Goal: Task Accomplishment & Management: Manage account settings

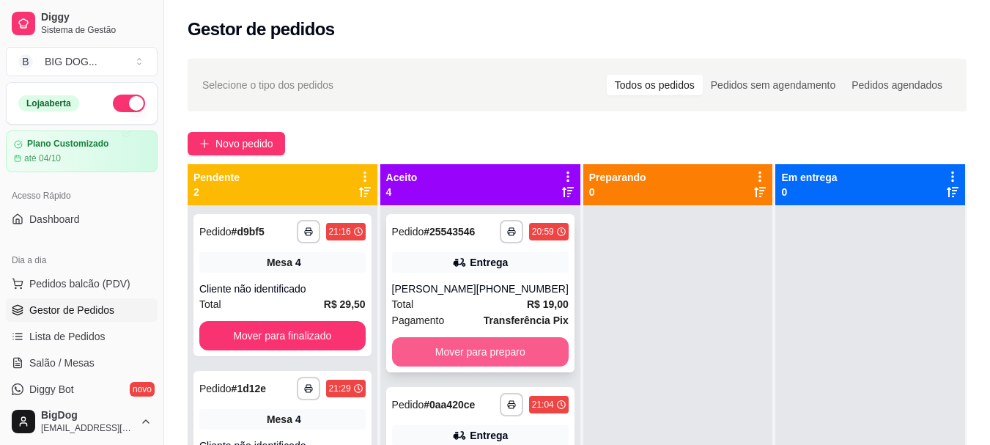
click at [475, 344] on button "Mover para preparo" at bounding box center [480, 351] width 177 height 29
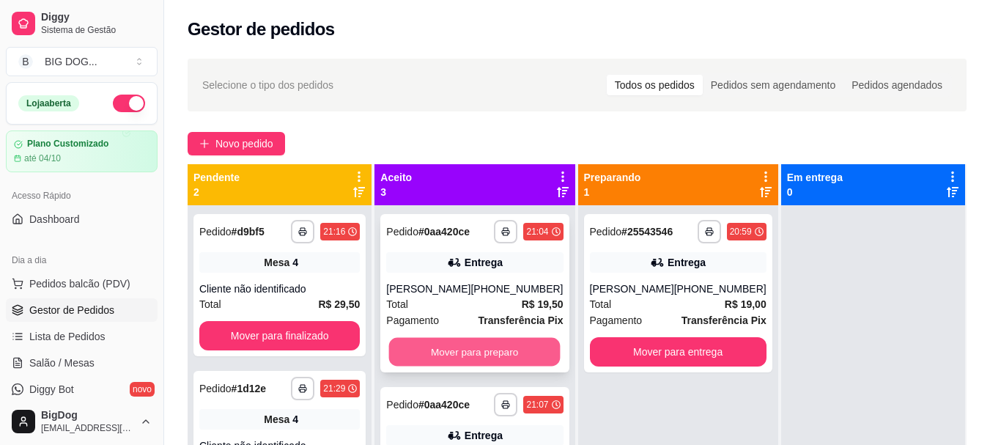
click at [475, 358] on button "Mover para preparo" at bounding box center [474, 352] width 171 height 29
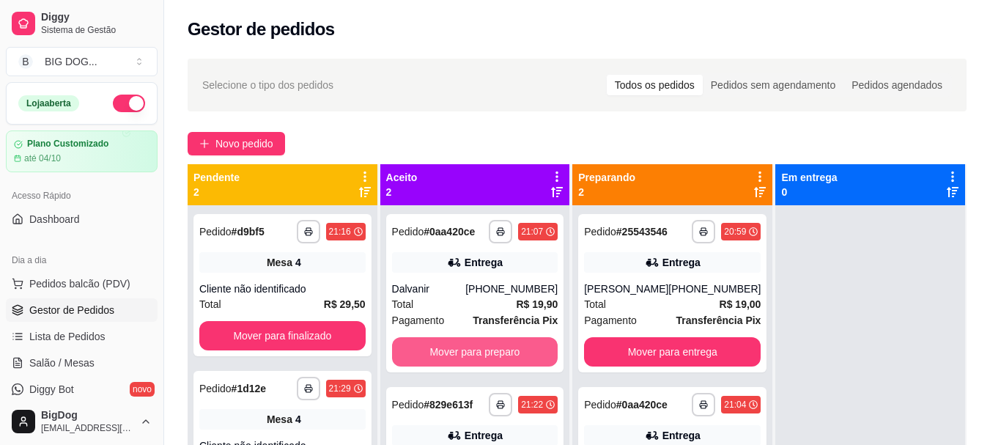
click at [475, 358] on button "Mover para preparo" at bounding box center [475, 351] width 166 height 29
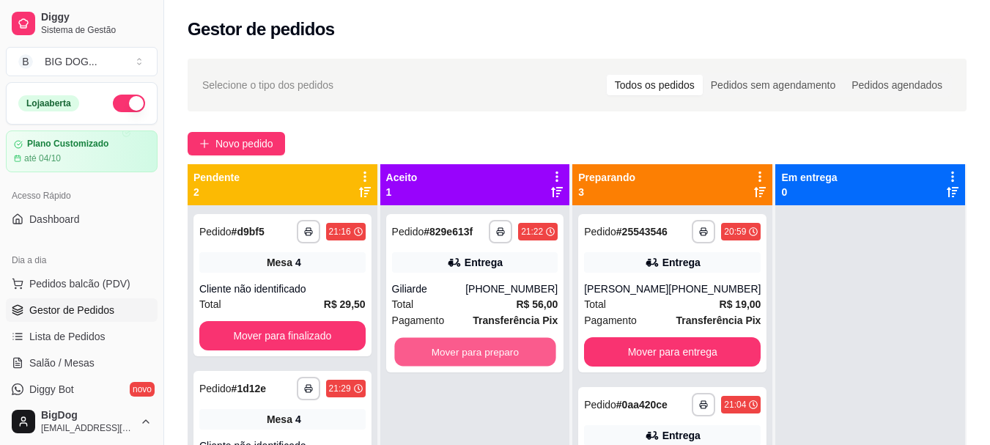
click at [475, 358] on button "Mover para preparo" at bounding box center [474, 352] width 161 height 29
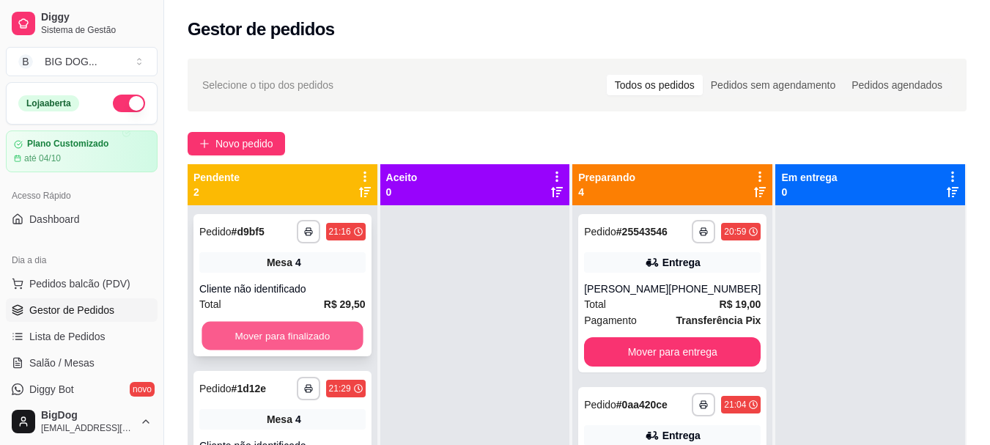
click at [333, 337] on button "Mover para finalizado" at bounding box center [282, 336] width 161 height 29
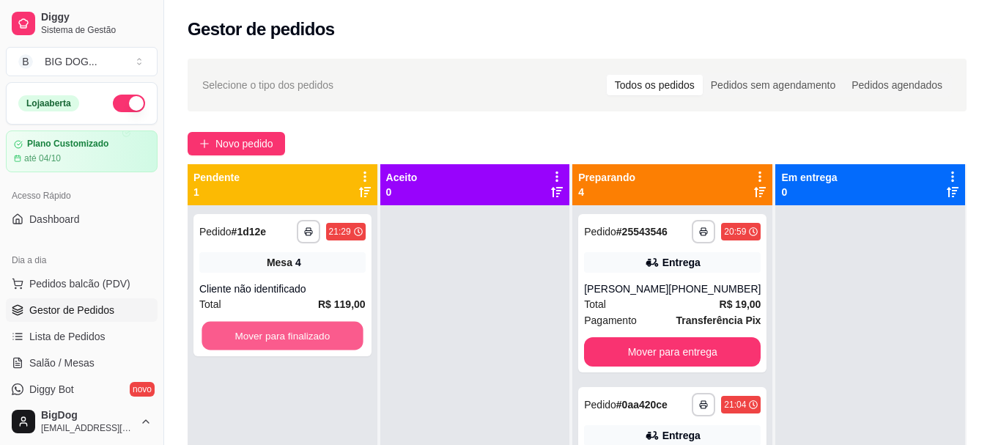
click at [333, 337] on button "Mover para finalizado" at bounding box center [282, 336] width 161 height 29
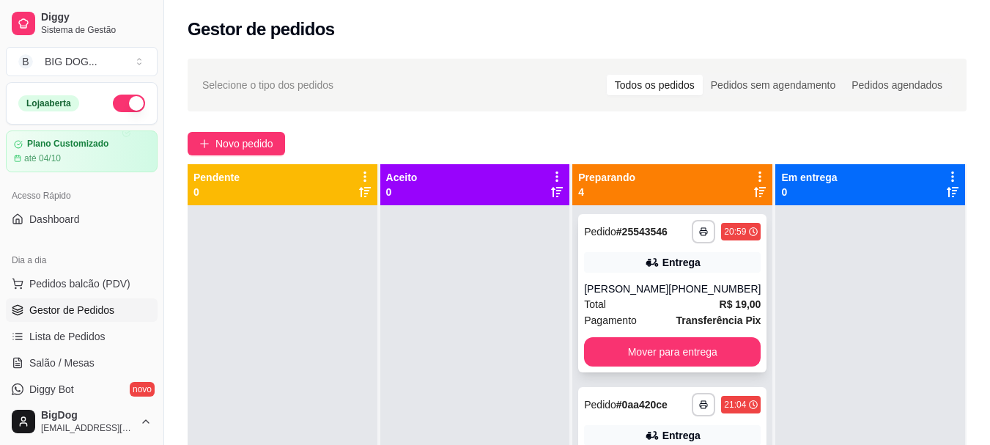
click at [690, 288] on div "[PHONE_NUMBER]" at bounding box center [714, 288] width 92 height 15
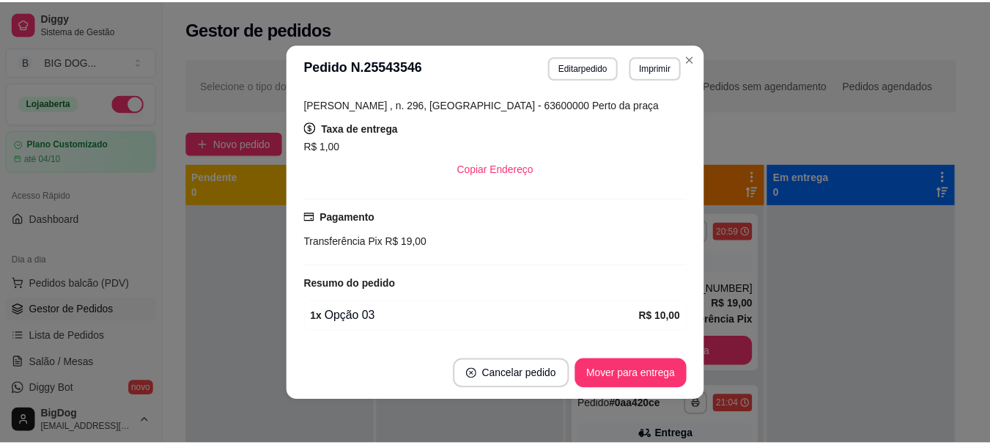
scroll to position [369, 0]
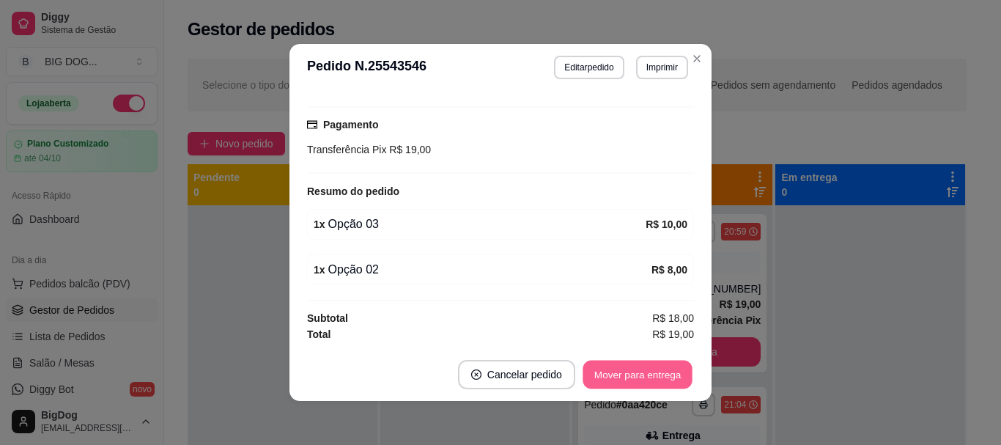
click at [624, 379] on button "Mover para entrega" at bounding box center [638, 375] width 110 height 29
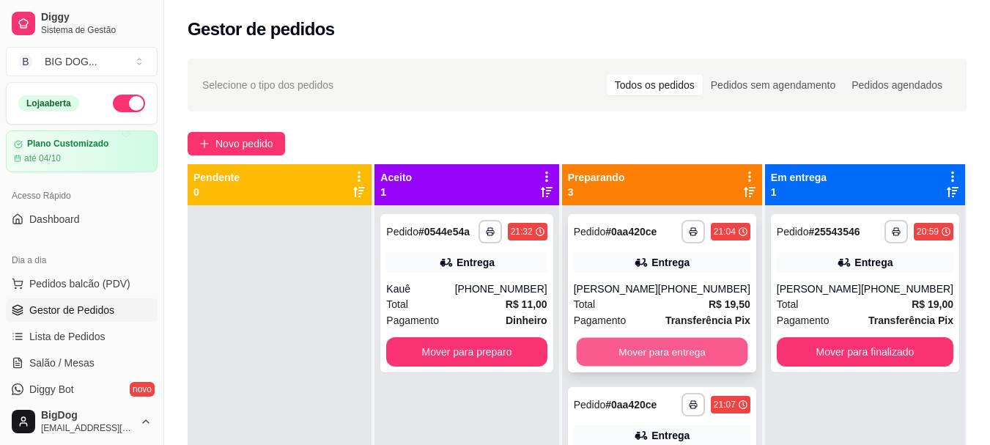
click at [649, 361] on button "Mover para entrega" at bounding box center [661, 352] width 171 height 29
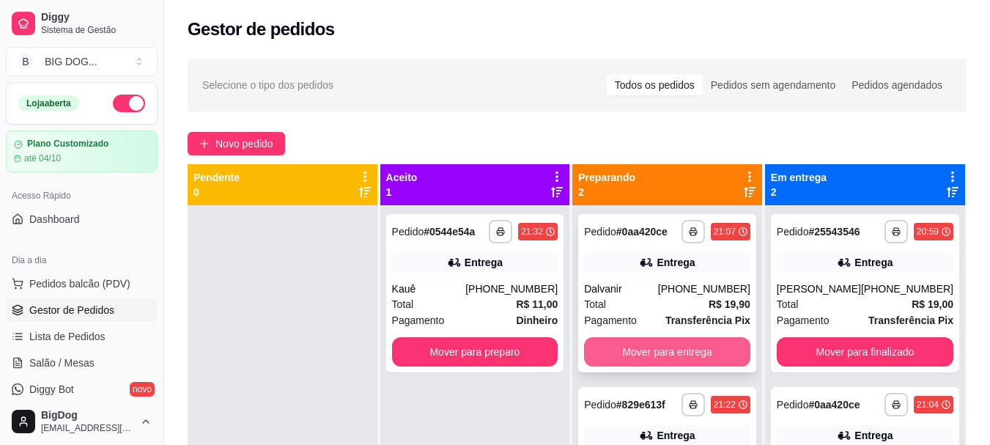
click at [667, 342] on button "Mover para entrega" at bounding box center [667, 351] width 166 height 29
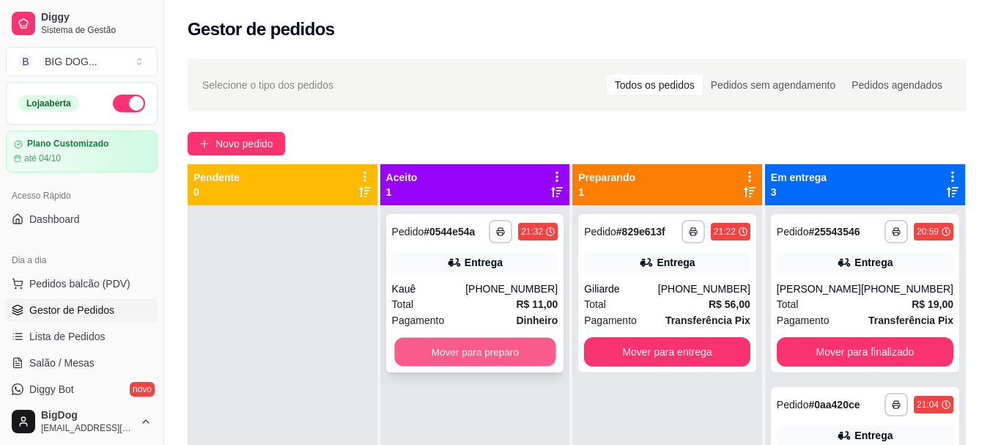
click at [499, 355] on button "Mover para preparo" at bounding box center [474, 352] width 161 height 29
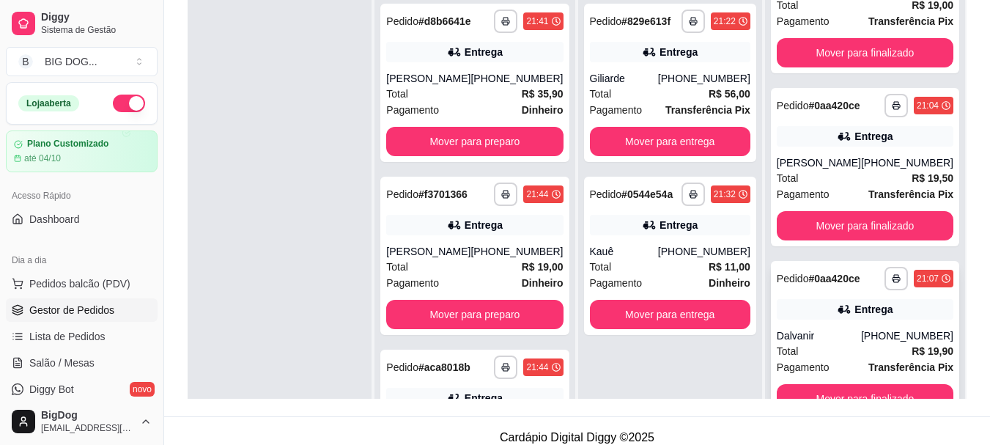
scroll to position [41, 0]
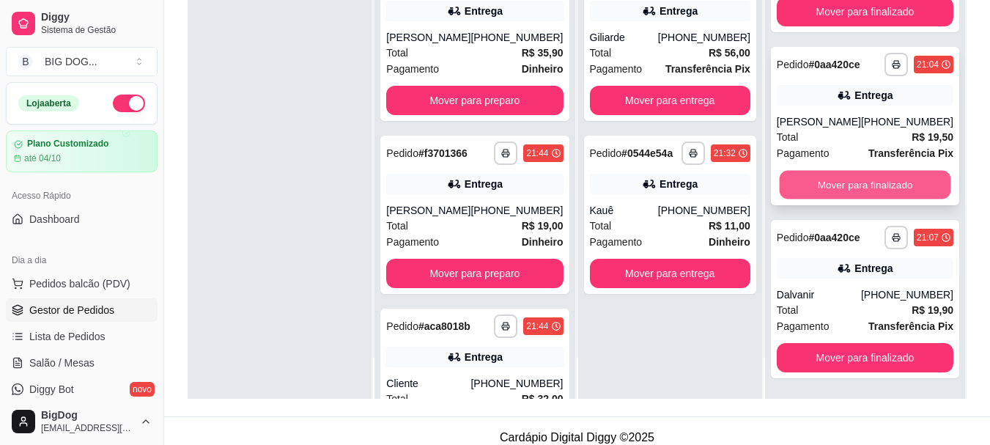
click at [891, 190] on button "Mover para finalizado" at bounding box center [864, 185] width 171 height 29
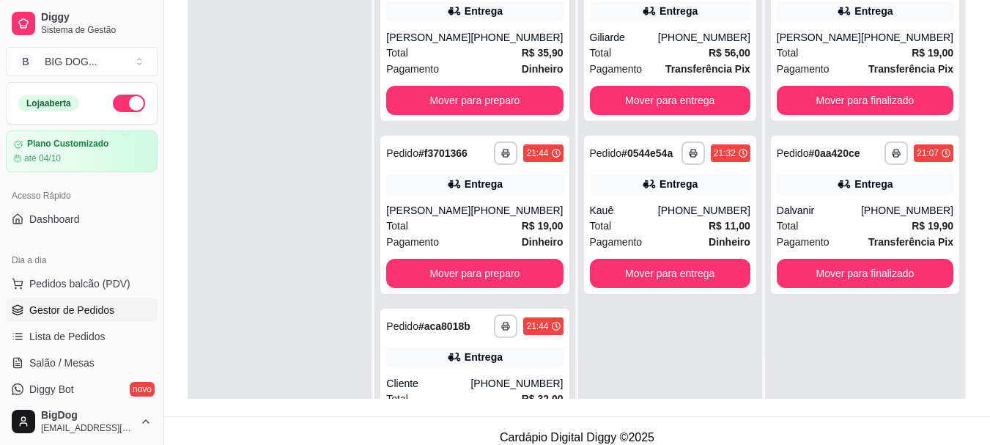
scroll to position [0, 0]
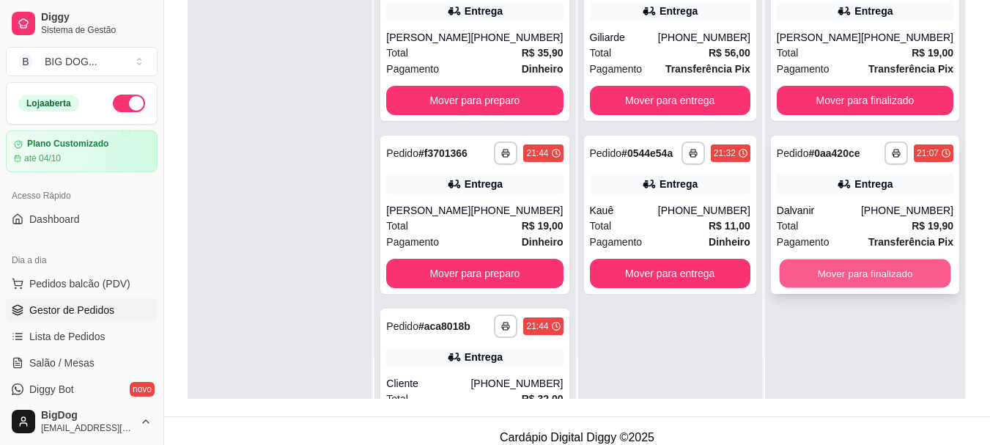
click at [875, 274] on button "Mover para finalizado" at bounding box center [864, 273] width 171 height 29
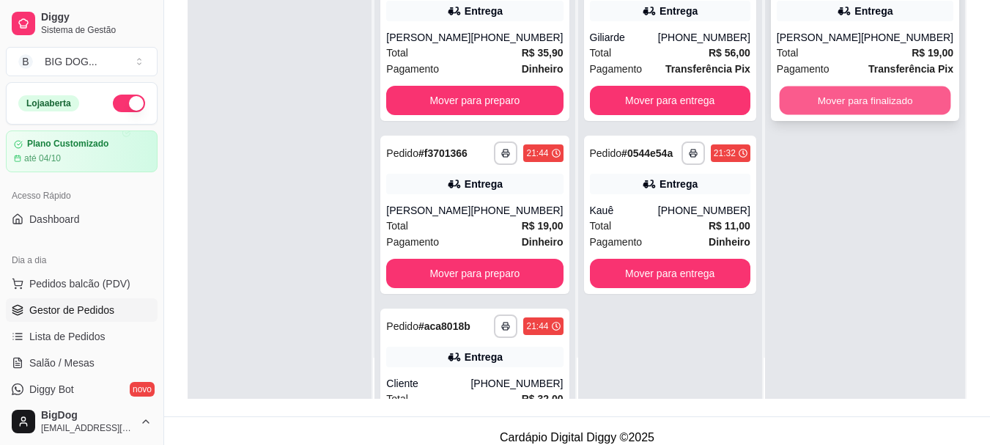
click at [879, 106] on button "Mover para finalizado" at bounding box center [864, 100] width 171 height 29
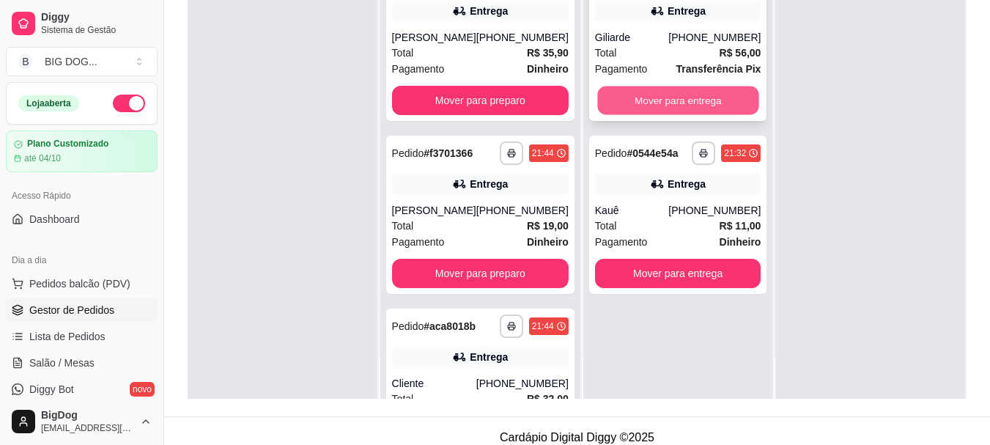
click at [708, 105] on button "Mover para entrega" at bounding box center [677, 100] width 161 height 29
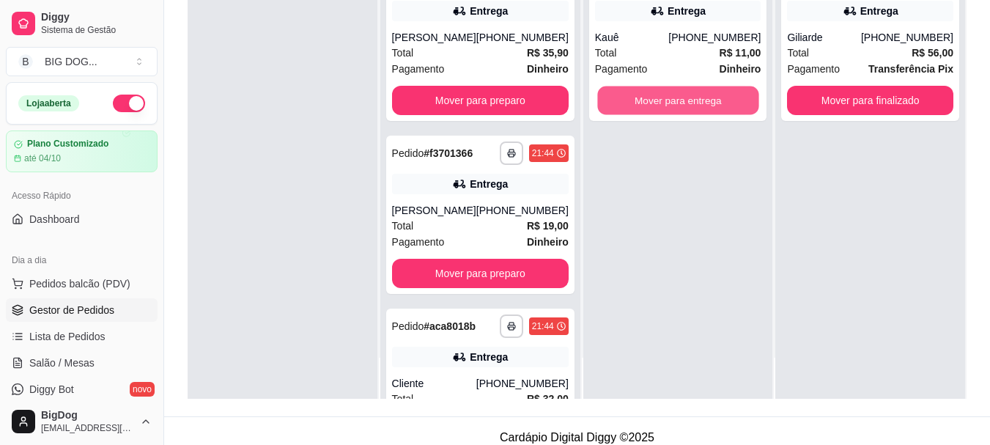
click at [708, 105] on button "Mover para entrega" at bounding box center [677, 100] width 161 height 29
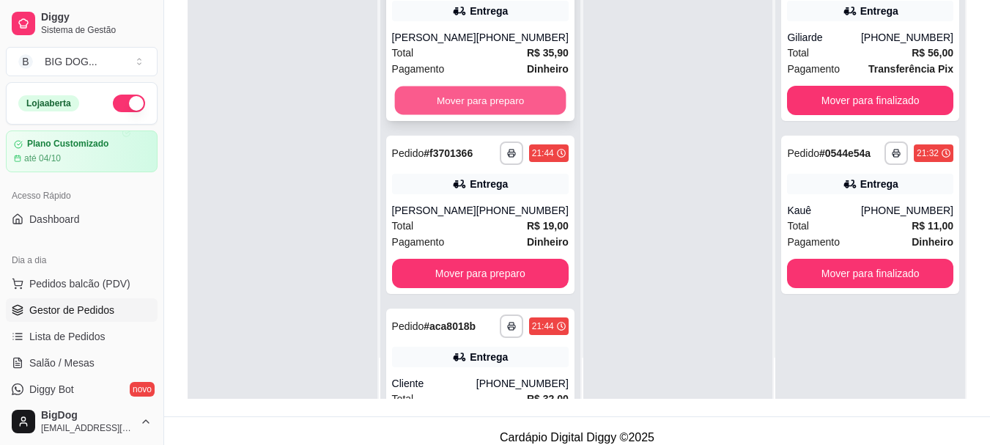
click at [484, 89] on button "Mover para preparo" at bounding box center [479, 100] width 171 height 29
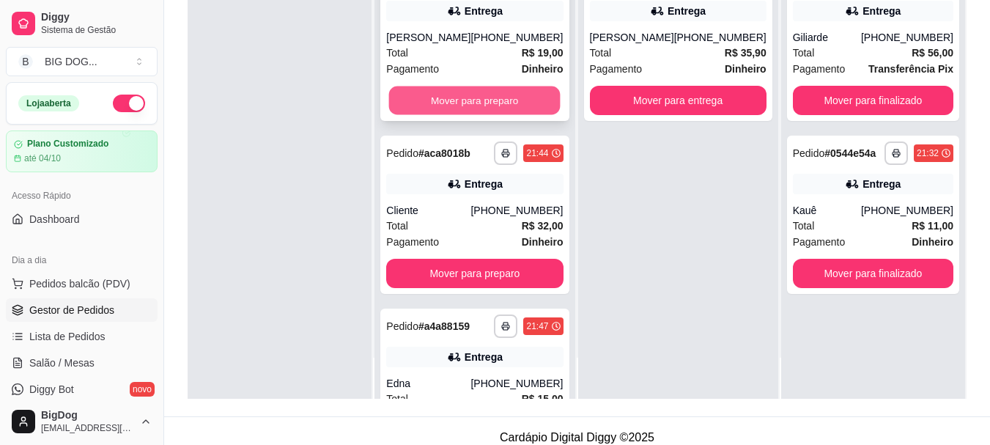
click at [525, 94] on button "Mover para preparo" at bounding box center [474, 100] width 171 height 29
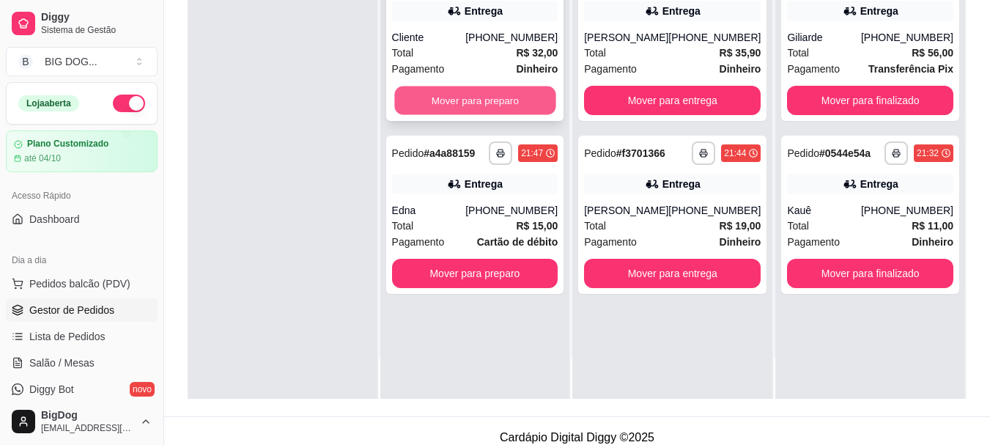
click at [521, 97] on button "Mover para preparo" at bounding box center [474, 100] width 161 height 29
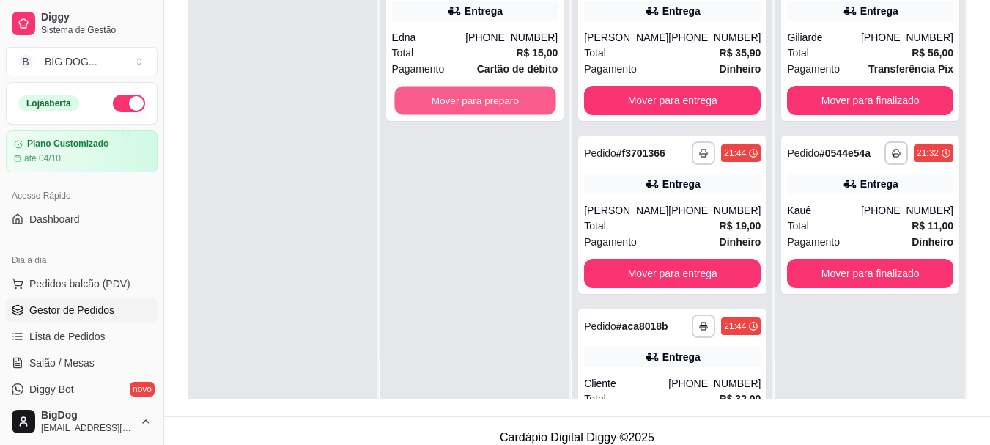
click at [521, 97] on button "Mover para preparo" at bounding box center [474, 100] width 161 height 29
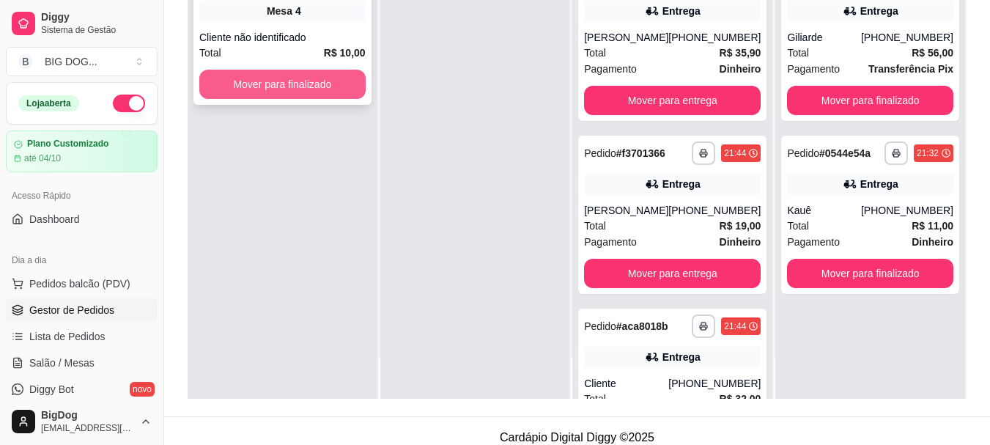
click at [266, 83] on button "Mover para finalizado" at bounding box center [282, 84] width 166 height 29
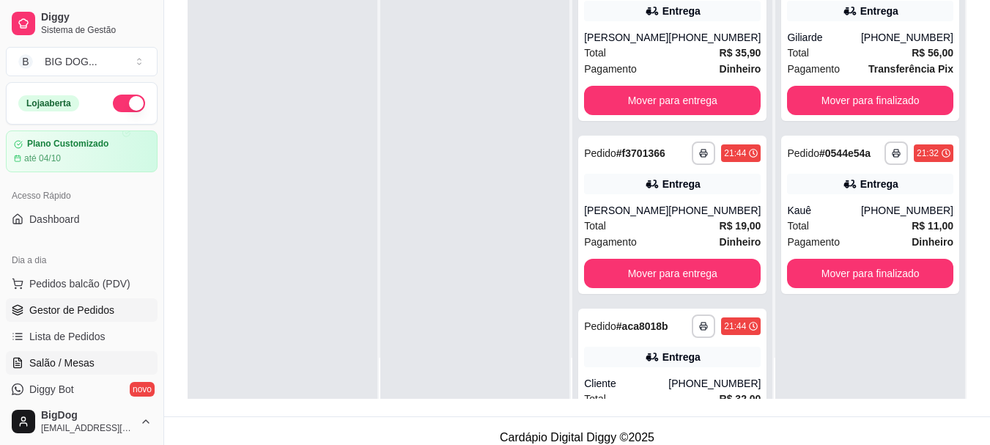
click at [71, 369] on span "Salão / Mesas" at bounding box center [61, 362] width 65 height 15
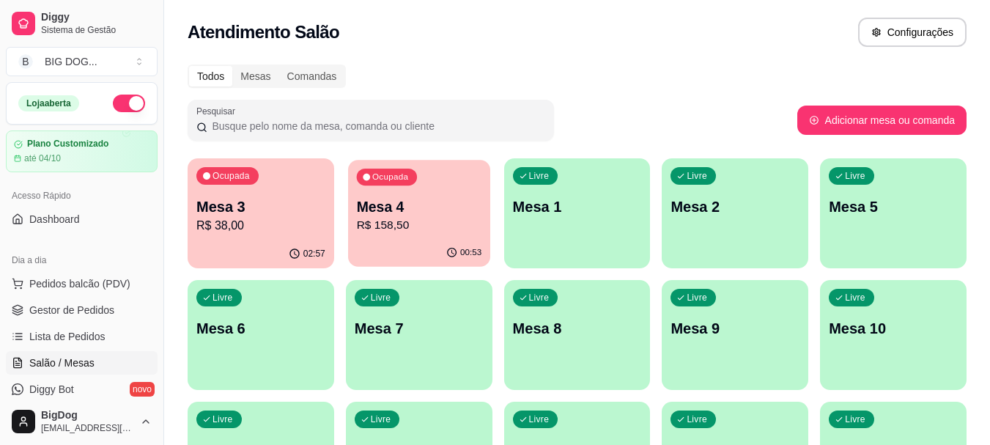
click at [412, 230] on p "R$ 158,50" at bounding box center [418, 225] width 125 height 17
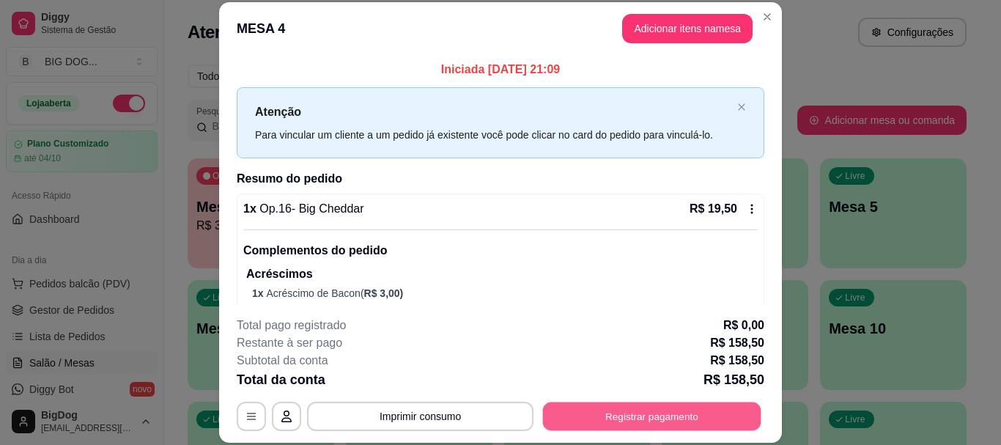
click at [655, 413] on button "Registrar pagamento" at bounding box center [652, 416] width 218 height 29
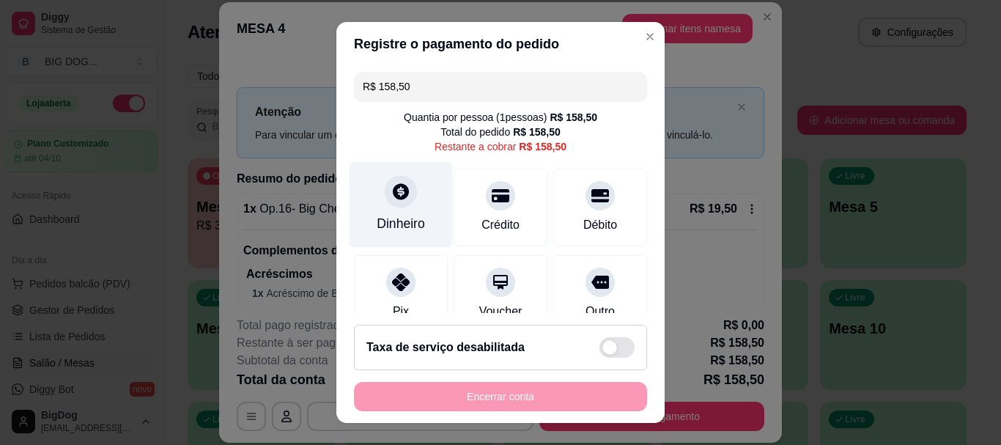
click at [377, 221] on div "Dinheiro" at bounding box center [401, 224] width 48 height 19
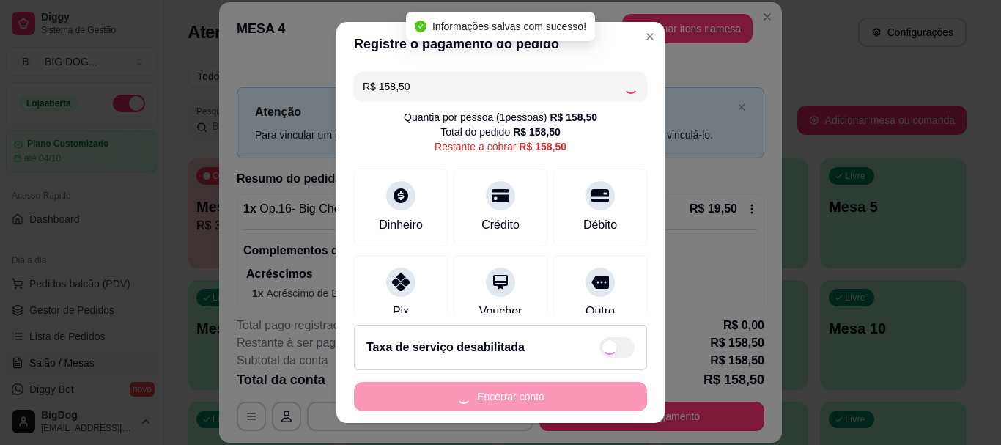
type input "R$ 0,00"
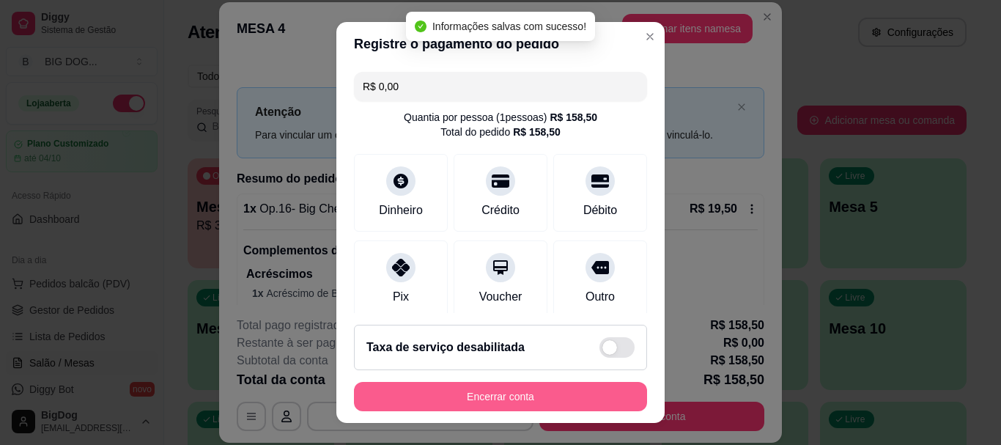
click at [521, 392] on button "Encerrar conta" at bounding box center [500, 396] width 293 height 29
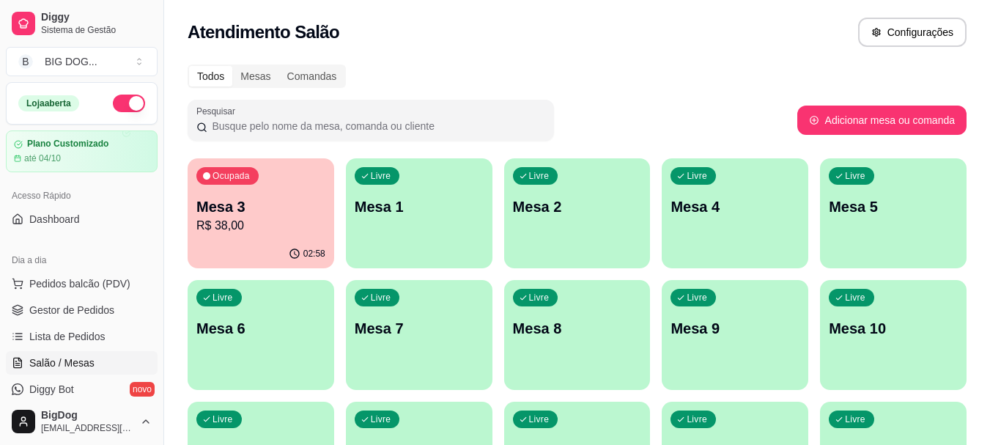
click at [258, 215] on p "Mesa 3" at bounding box center [260, 206] width 129 height 21
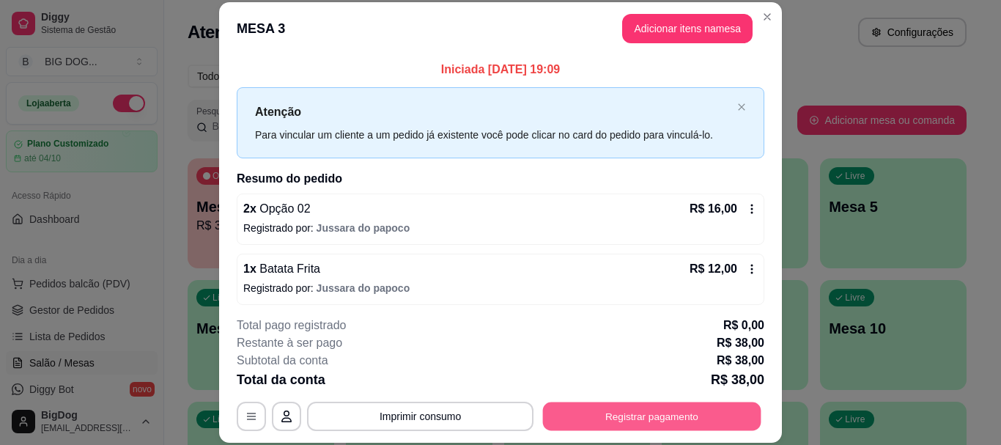
click at [652, 416] on button "Registrar pagamento" at bounding box center [652, 416] width 218 height 29
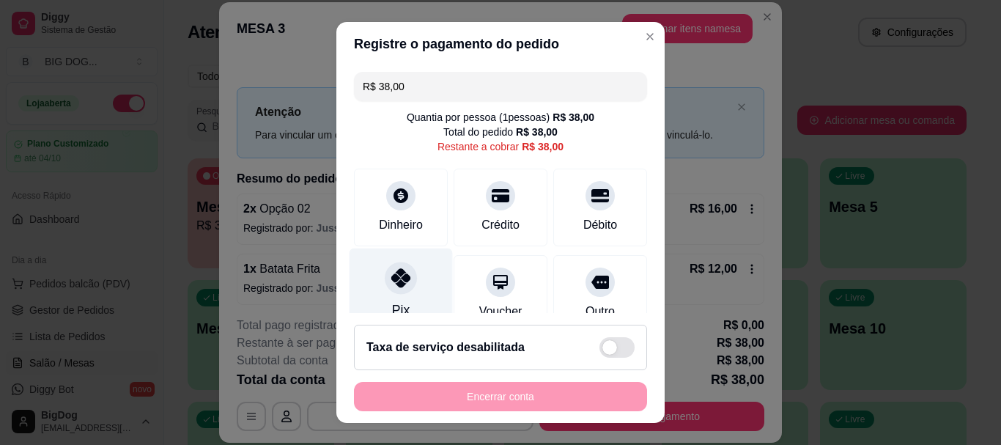
click at [374, 273] on div "Pix" at bounding box center [401, 291] width 103 height 86
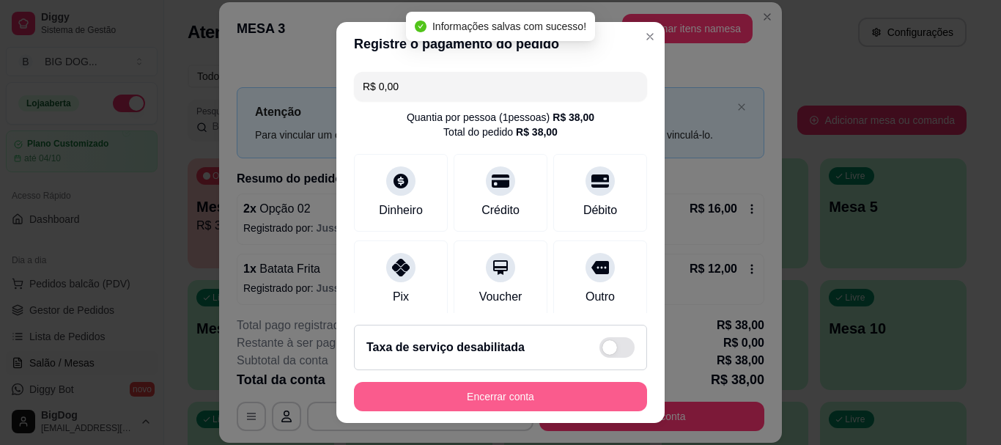
type input "R$ 0,00"
click at [481, 394] on button "Encerrar conta" at bounding box center [500, 396] width 284 height 29
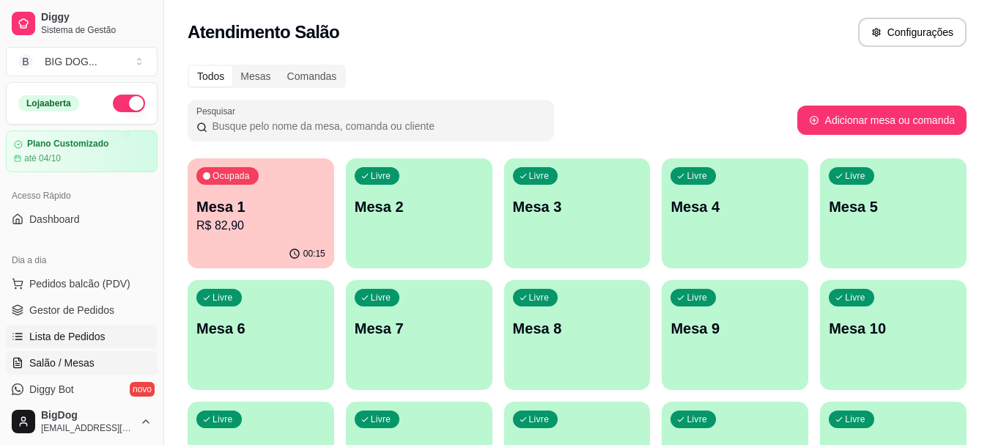
click at [87, 325] on link "Lista de Pedidos" at bounding box center [82, 336] width 152 height 23
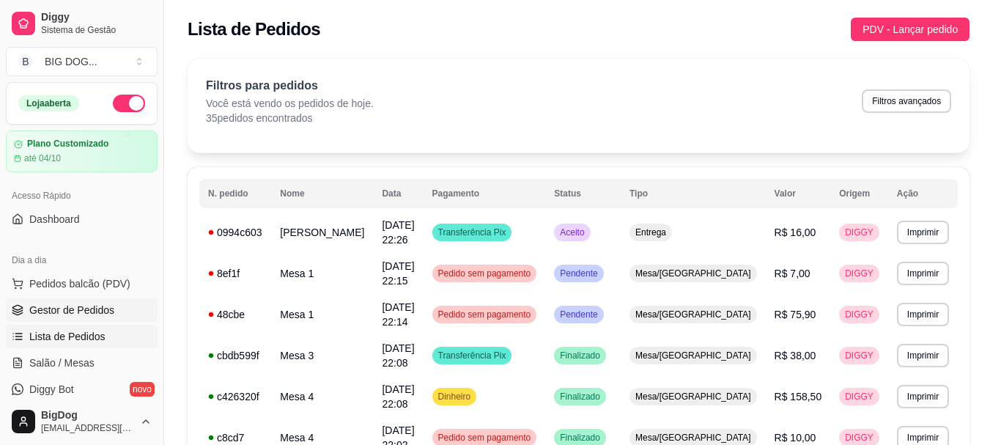
click at [81, 312] on span "Gestor de Pedidos" at bounding box center [71, 310] width 85 height 15
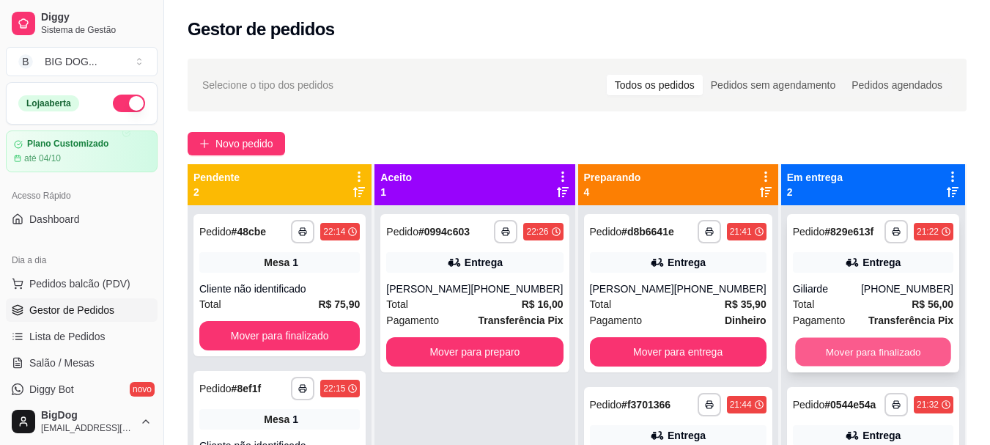
click at [817, 352] on button "Mover para finalizado" at bounding box center [873, 352] width 156 height 29
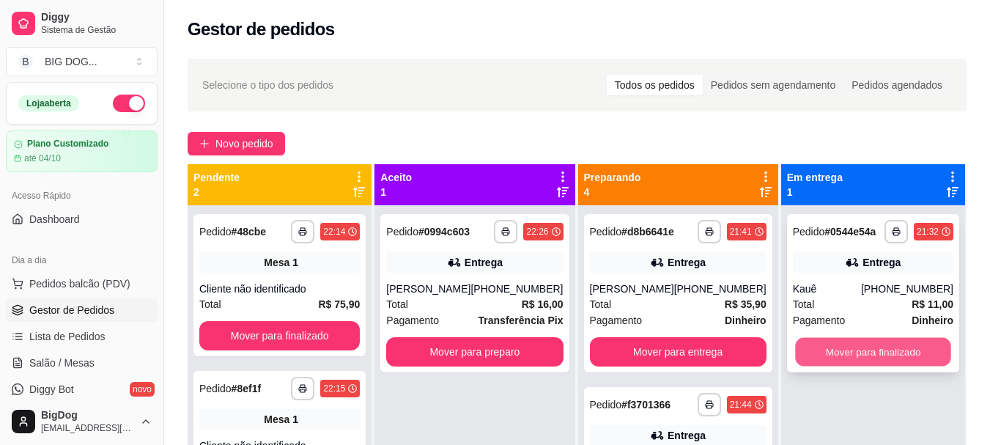
click at [845, 347] on button "Mover para finalizado" at bounding box center [873, 352] width 156 height 29
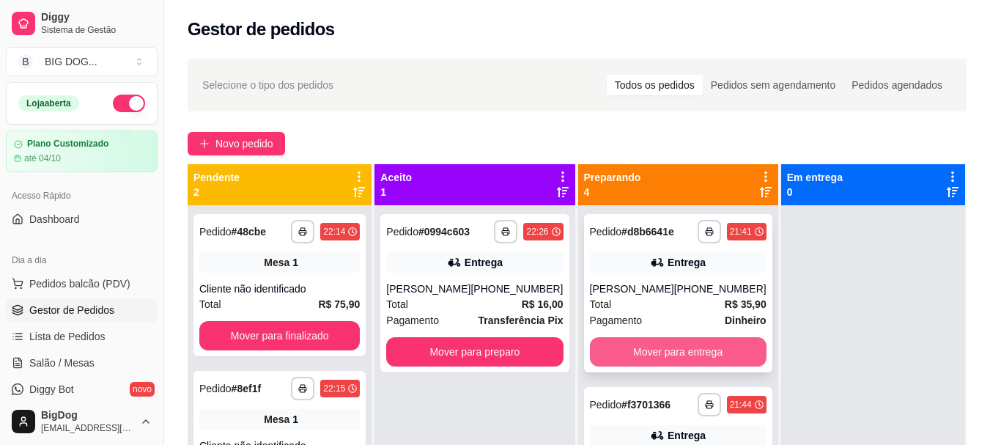
click at [691, 347] on button "Mover para entrega" at bounding box center [678, 351] width 177 height 29
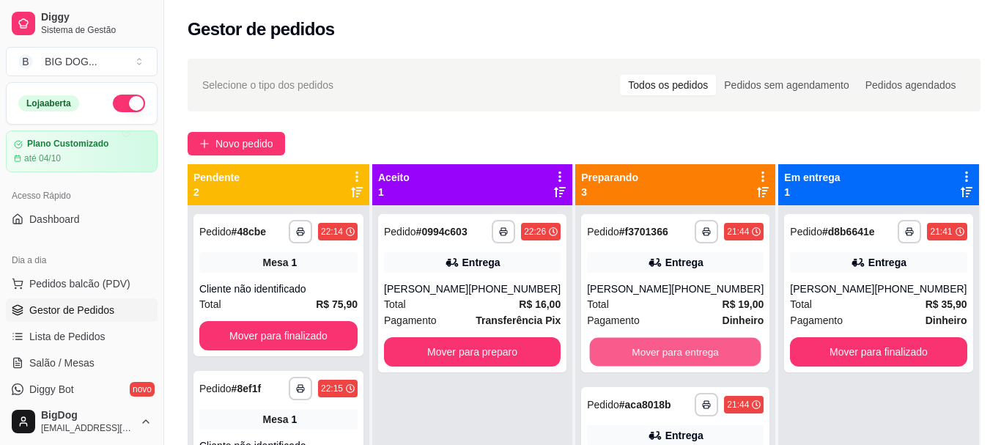
click at [691, 347] on button "Mover para entrega" at bounding box center [675, 352] width 171 height 29
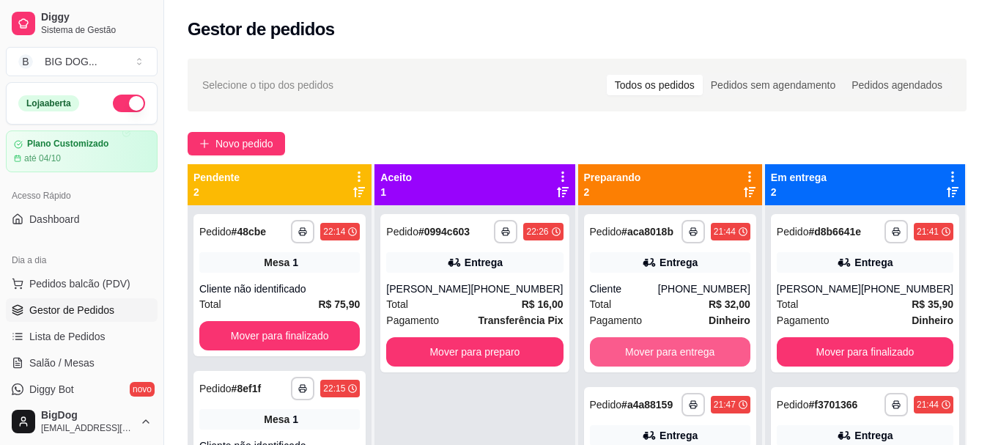
click at [691, 347] on button "Mover para entrega" at bounding box center [670, 351] width 160 height 29
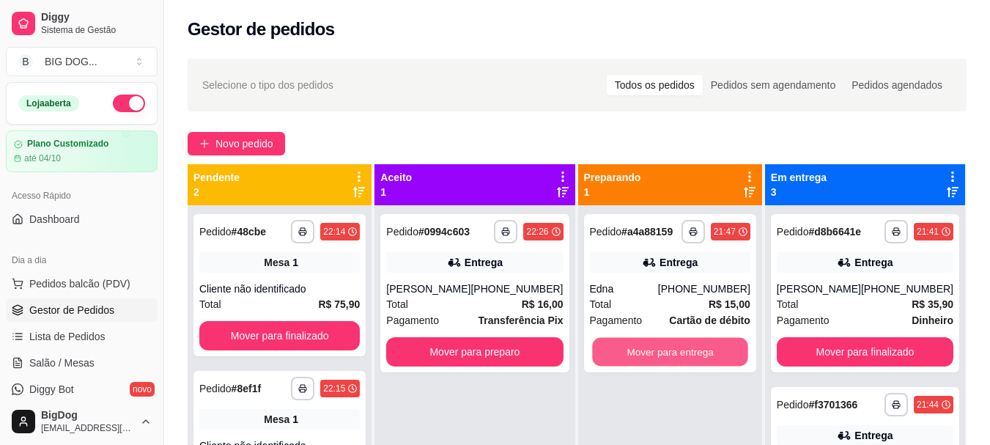
click at [691, 347] on button "Mover para entrega" at bounding box center [670, 352] width 156 height 29
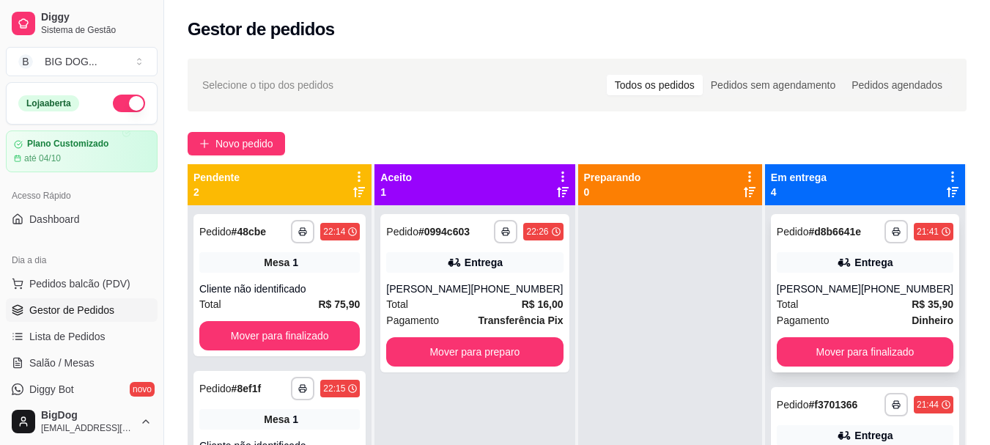
click at [852, 306] on div "Total R$ 35,90" at bounding box center [865, 304] width 177 height 16
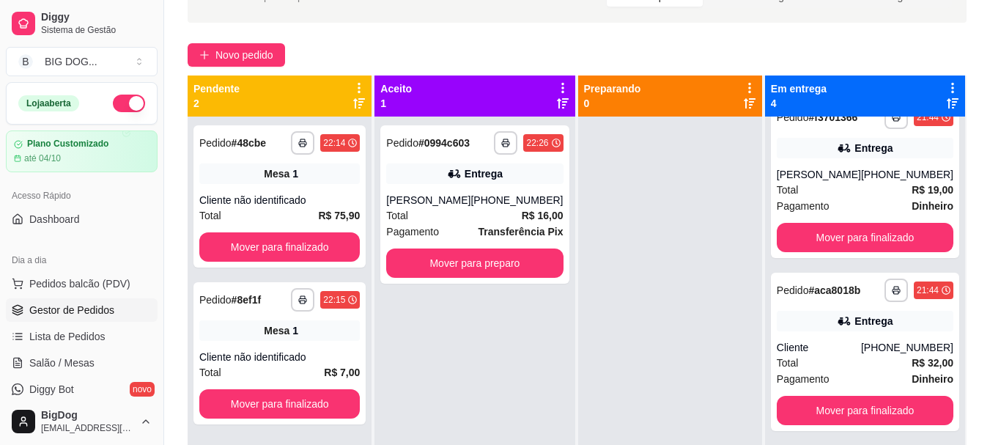
scroll to position [102, 0]
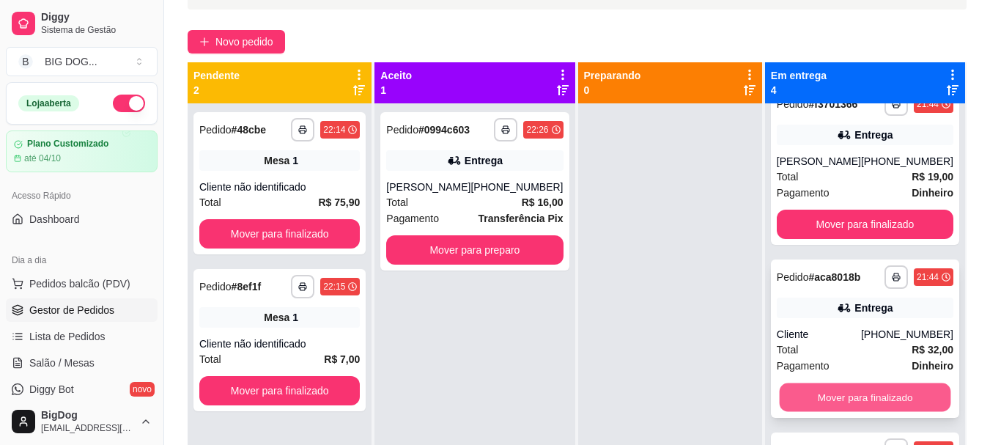
click at [846, 388] on button "Mover para finalizado" at bounding box center [864, 397] width 171 height 29
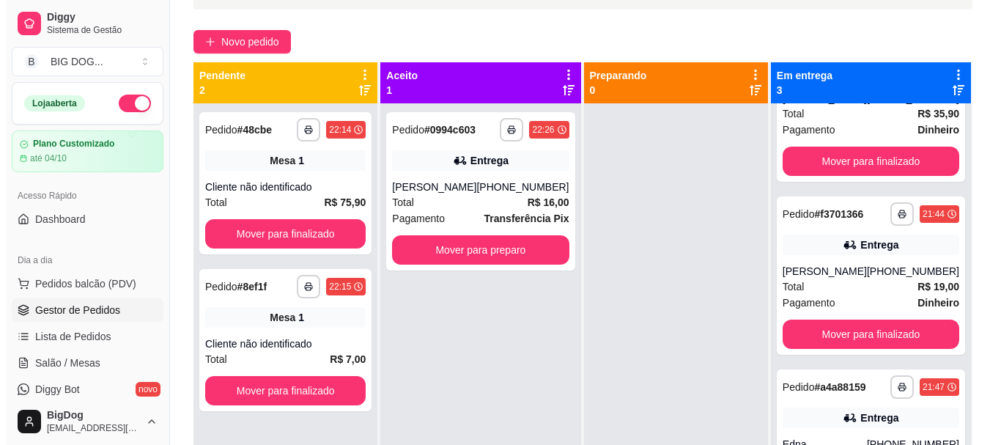
scroll to position [89, 0]
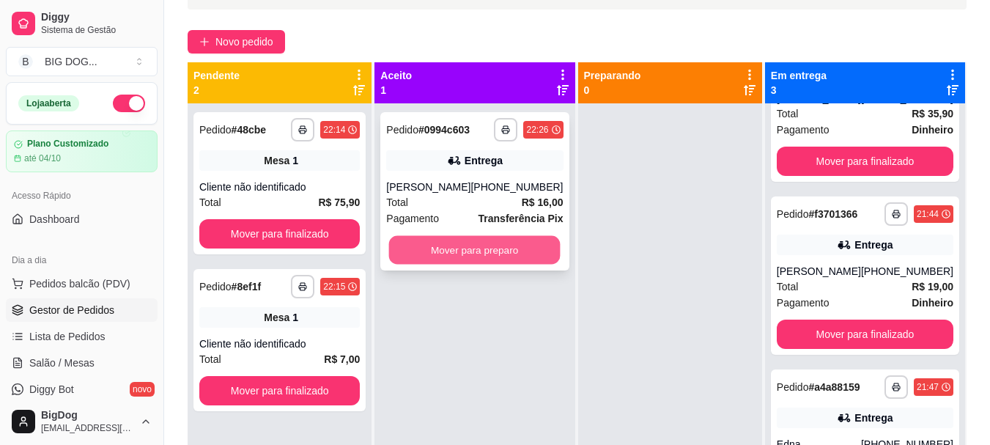
click at [495, 245] on button "Mover para preparo" at bounding box center [474, 250] width 171 height 29
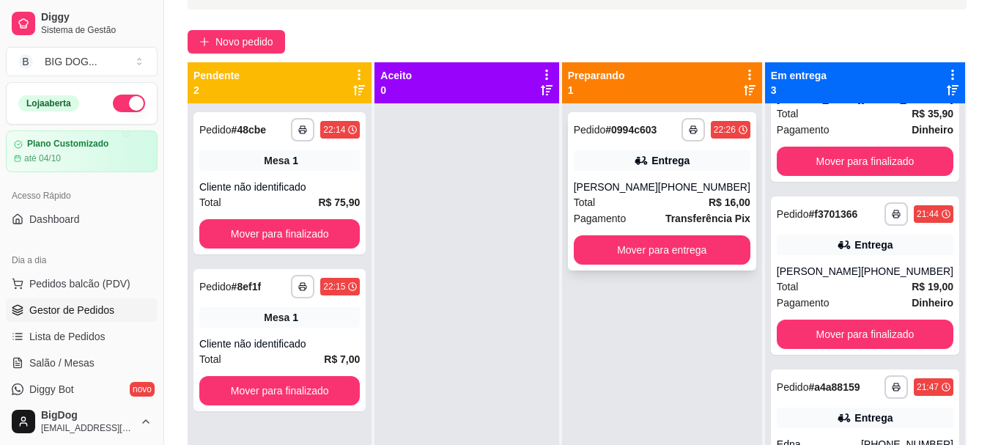
click at [640, 210] on div "Total R$ 16,00" at bounding box center [662, 202] width 177 height 16
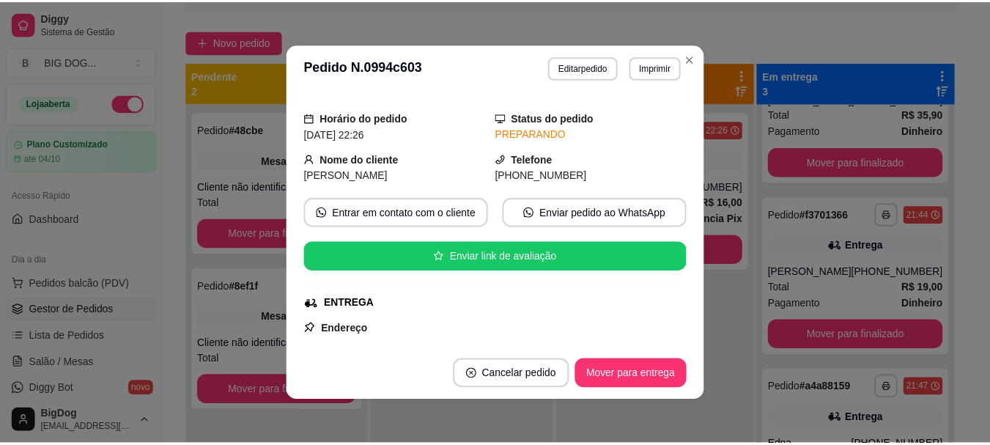
scroll to position [341, 0]
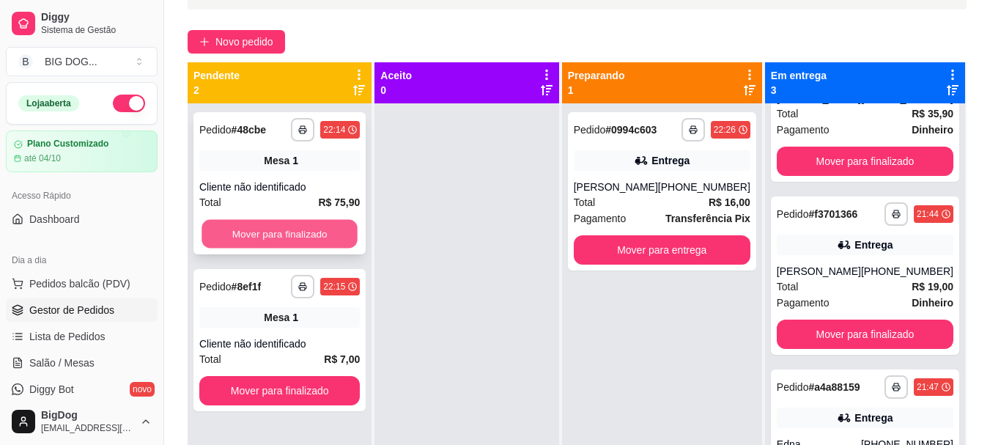
click at [281, 238] on button "Mover para finalizado" at bounding box center [280, 234] width 156 height 29
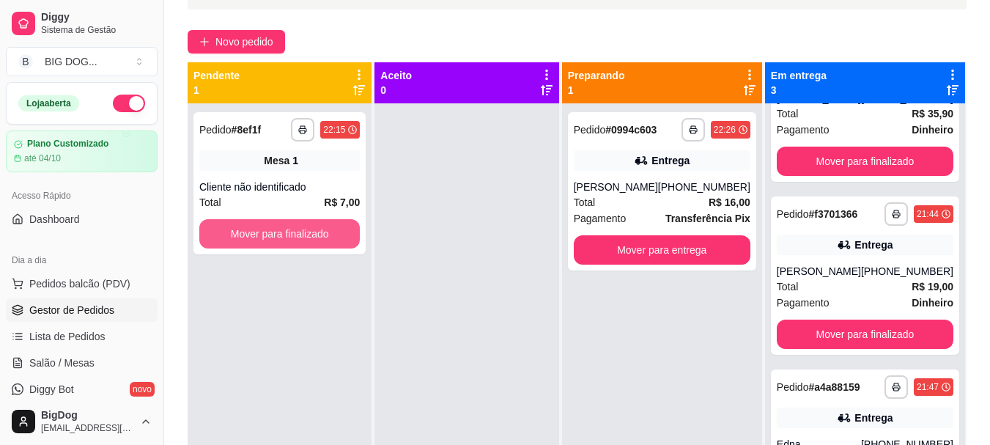
click at [281, 238] on button "Mover para finalizado" at bounding box center [279, 233] width 160 height 29
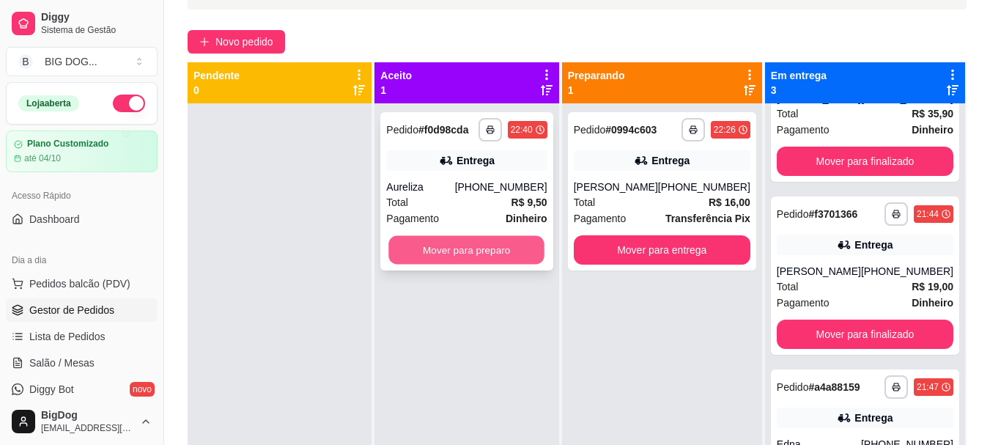
click at [453, 245] on button "Mover para preparo" at bounding box center [467, 250] width 156 height 29
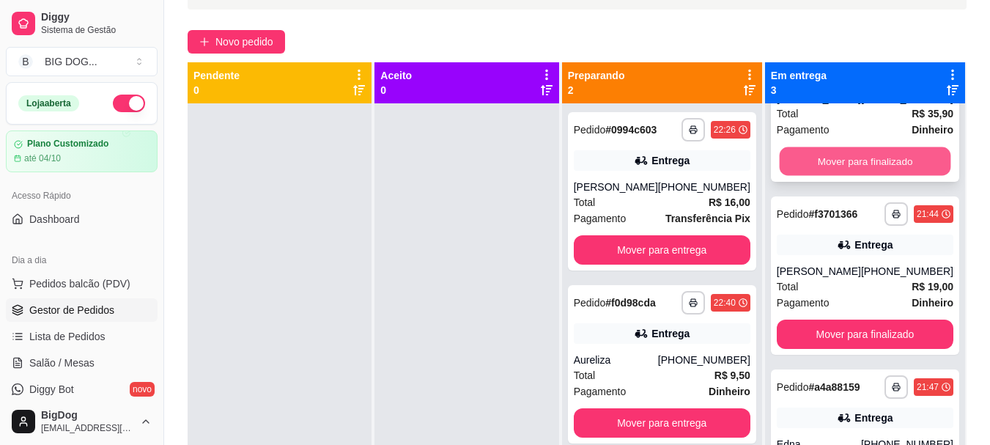
click at [818, 156] on button "Mover para finalizado" at bounding box center [864, 161] width 171 height 29
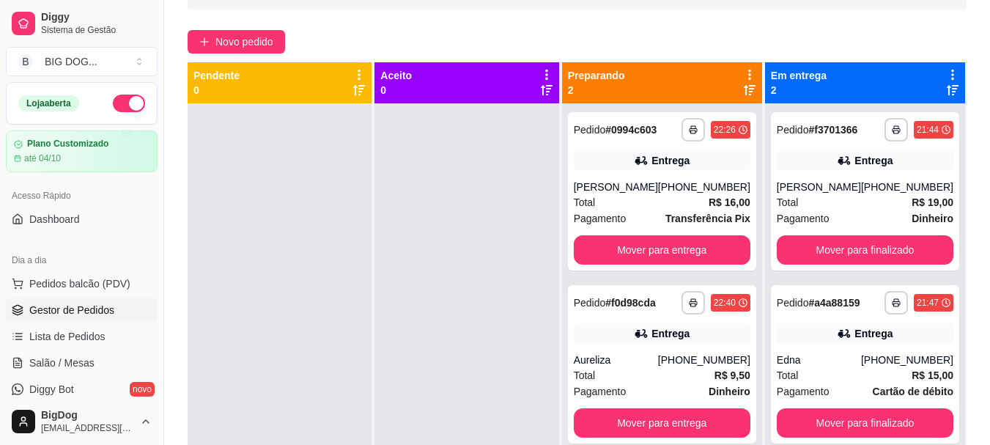
scroll to position [0, 0]
click at [818, 156] on div "Entrega" at bounding box center [865, 160] width 177 height 21
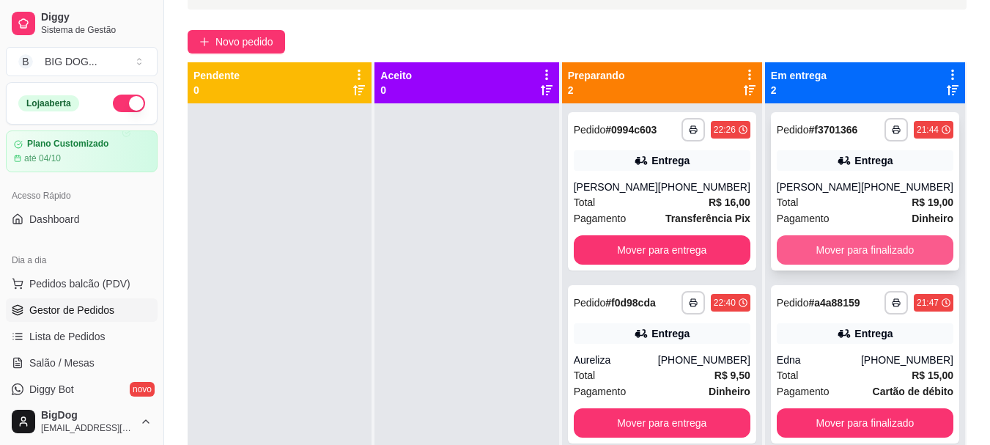
click at [839, 243] on button "Mover para finalizado" at bounding box center [865, 249] width 177 height 29
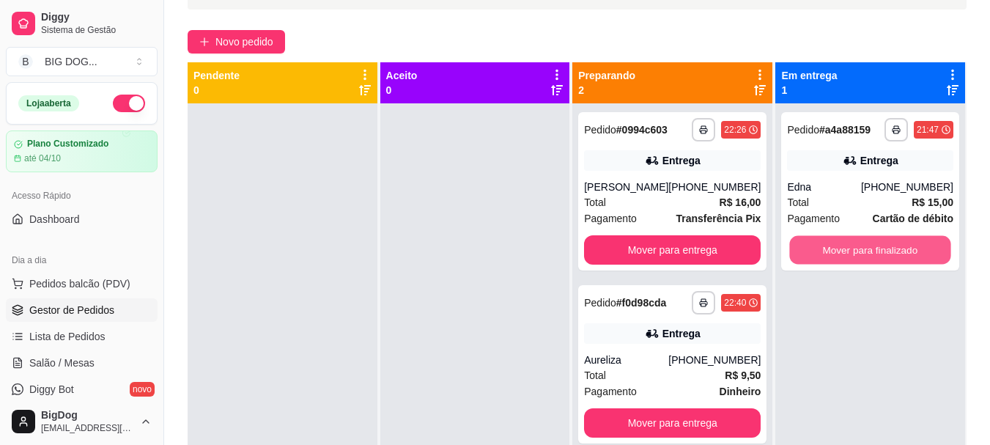
click at [839, 243] on button "Mover para finalizado" at bounding box center [870, 250] width 161 height 29
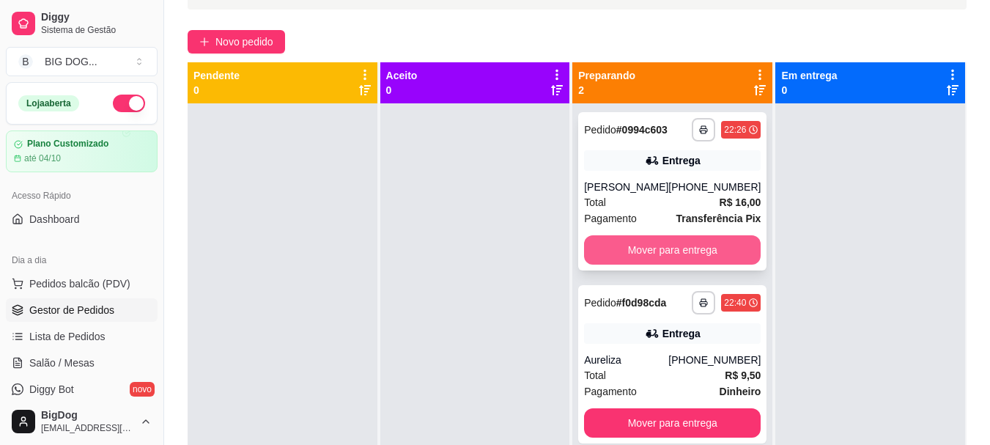
click at [734, 251] on button "Mover para entrega" at bounding box center [672, 249] width 177 height 29
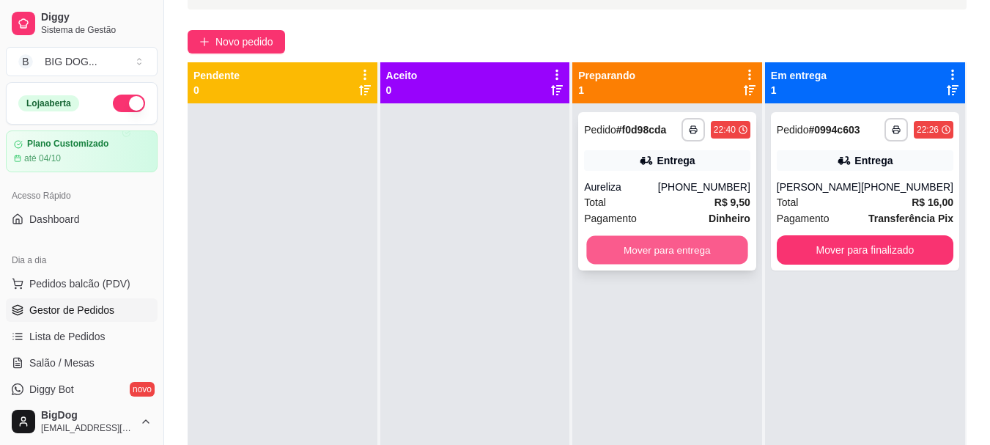
click at [734, 250] on button "Mover para entrega" at bounding box center [667, 250] width 161 height 29
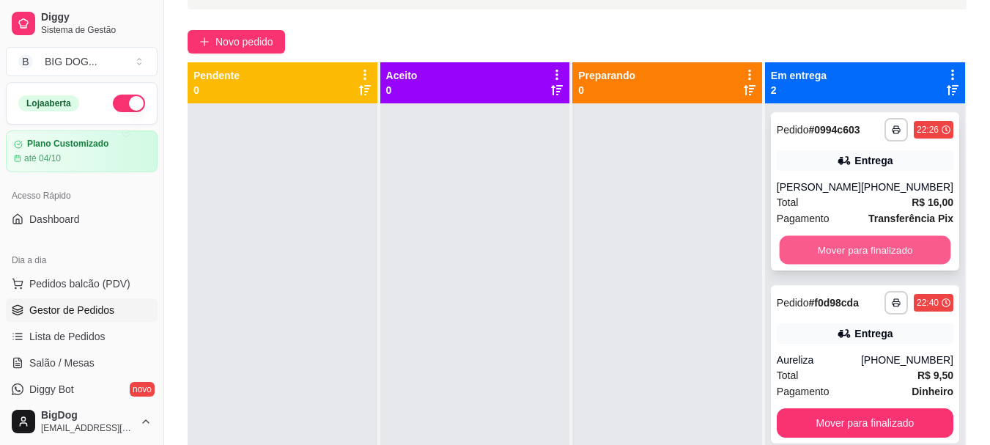
click at [833, 247] on button "Mover para finalizado" at bounding box center [864, 250] width 171 height 29
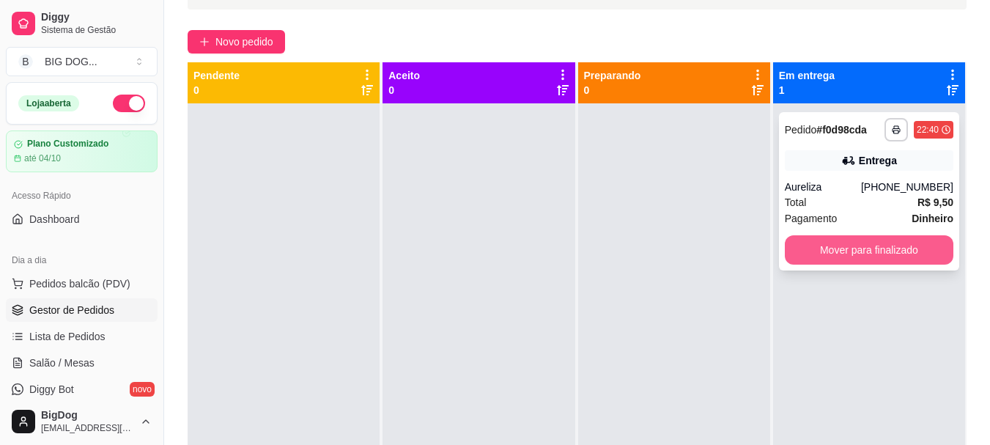
click at [834, 249] on button "Mover para finalizado" at bounding box center [869, 249] width 169 height 29
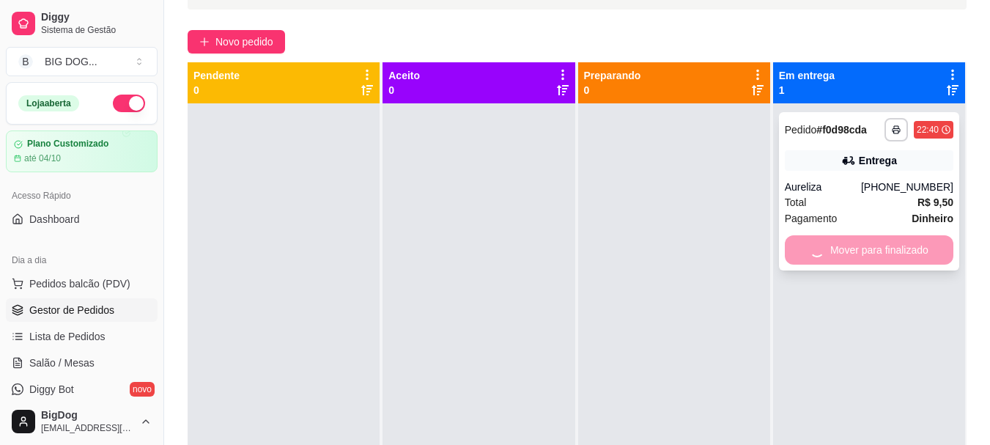
click at [834, 249] on div "Mover para finalizado" at bounding box center [869, 249] width 169 height 29
